Goal: Information Seeking & Learning: Learn about a topic

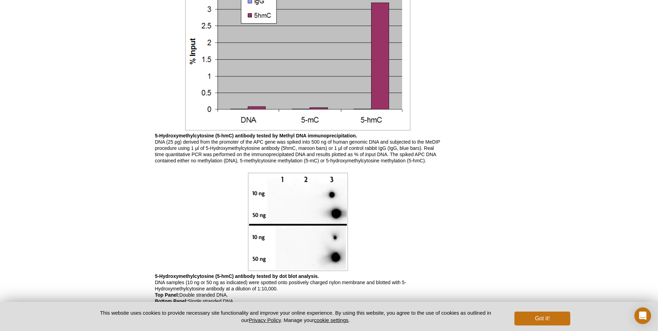
scroll to position [555, 0]
drag, startPoint x: 296, startPoint y: 136, endPoint x: 356, endPoint y: 131, distance: 59.5
click at [356, 131] on div "Feedback Print 5-Hydroxymethylcytosine (5-hmC) antibody (pAb) RRID: AB_10013602…" at bounding box center [296, 67] width 289 height 1135
click at [572, 196] on div "Active Motif Logo Enabling Epigenetics Research 0 Search Skip to content Active…" at bounding box center [329, 78] width 658 height 1266
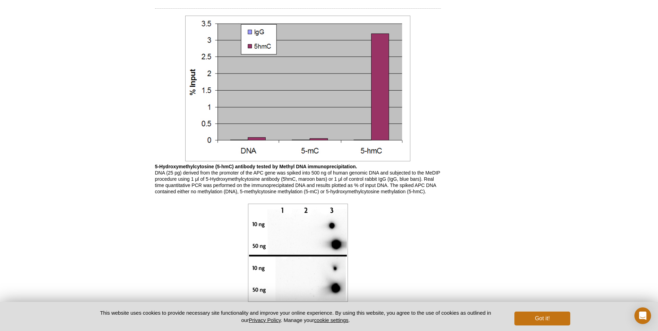
scroll to position [520, 0]
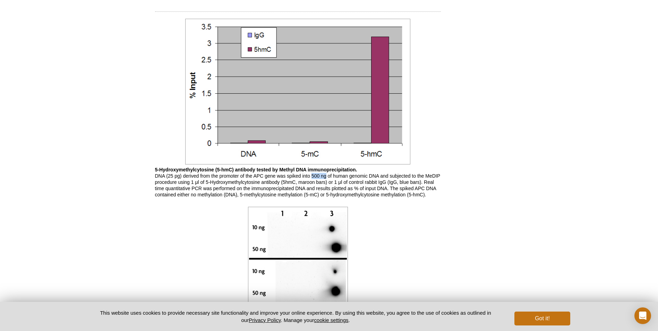
drag, startPoint x: 312, startPoint y: 177, endPoint x: 325, endPoint y: 177, distance: 13.9
click at [325, 177] on p "5-Hydroxymethylcytosine (5-hmC) antibody tested by Methyl DNA immunoprecipitati…" at bounding box center [298, 182] width 286 height 31
click at [541, 177] on div "Active Motif Logo Enabling Epigenetics Research 0 Search Skip to content Active…" at bounding box center [329, 144] width 658 height 1328
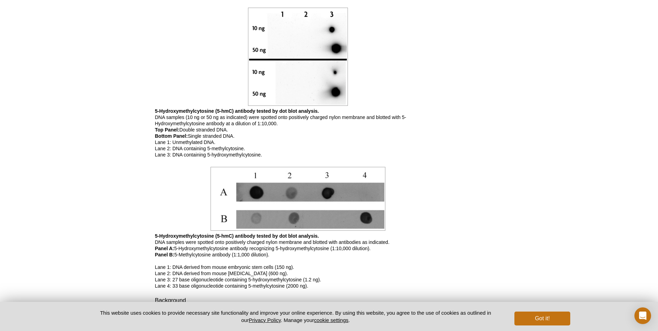
scroll to position [729, 0]
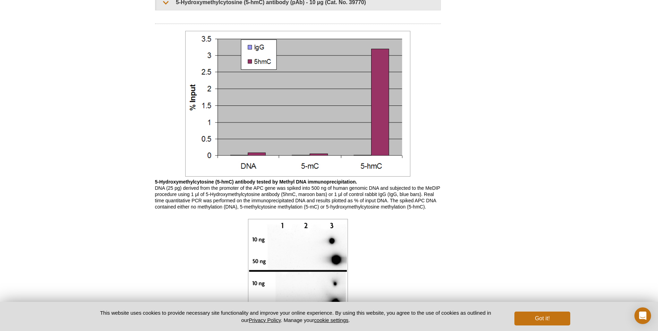
scroll to position [520, 0]
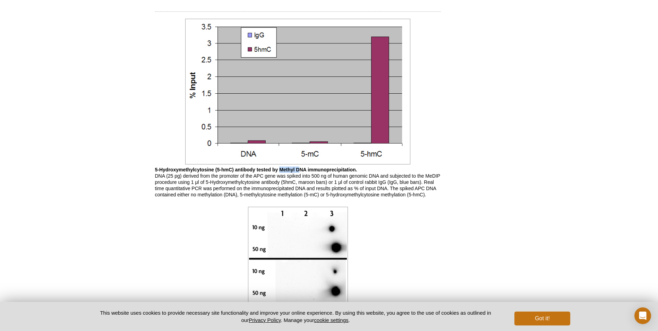
drag, startPoint x: 280, startPoint y: 169, endPoint x: 301, endPoint y: 170, distance: 20.5
click at [301, 170] on b "5-Hydroxymethylcytosine (5-hmC) antibody tested by Methyl DNA immunoprecipitati…" at bounding box center [256, 170] width 202 height 6
click at [177, 222] on div at bounding box center [298, 256] width 286 height 102
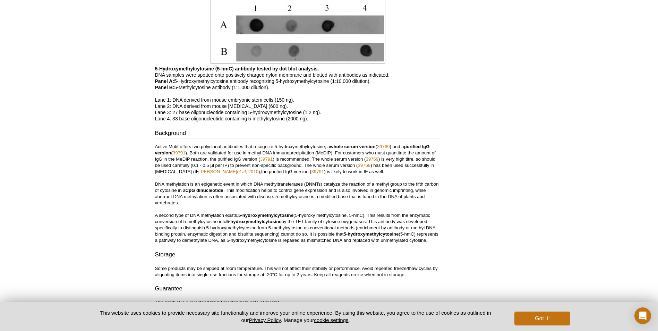
scroll to position [899, 0]
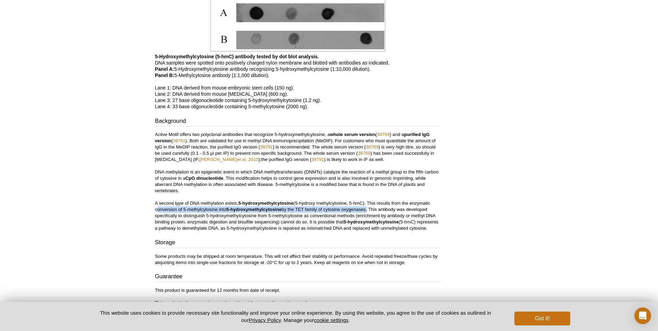
drag, startPoint x: 154, startPoint y: 209, endPoint x: 369, endPoint y: 209, distance: 214.8
drag, startPoint x: 371, startPoint y: 203, endPoint x: 368, endPoint y: 209, distance: 6.3
click at [368, 209] on p "Active Motif offers two polyclonal antibodies that recognize 5-hydroxymethylcyt…" at bounding box center [298, 181] width 286 height 100
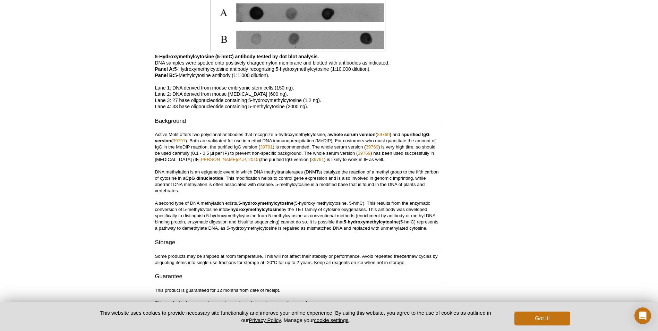
drag, startPoint x: 372, startPoint y: 209, endPoint x: 426, endPoint y: 212, distance: 54.5
click at [426, 212] on p "Active Motif offers two polyclonal antibodies that recognize 5-hydroxymethylcyt…" at bounding box center [298, 181] width 286 height 100
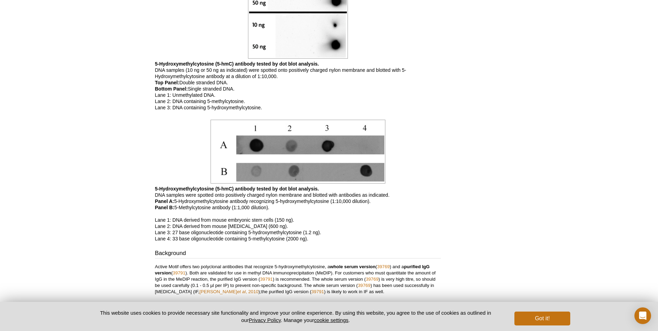
scroll to position [795, 0]
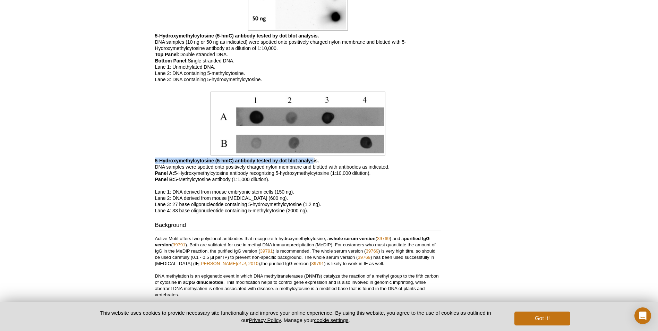
drag, startPoint x: 155, startPoint y: 160, endPoint x: 314, endPoint y: 161, distance: 158.2
click at [314, 161] on b "5-Hydroxymethylcytosine (5-hmC) antibody tested by dot blot analysis." at bounding box center [237, 161] width 164 height 6
